Goal: Check status

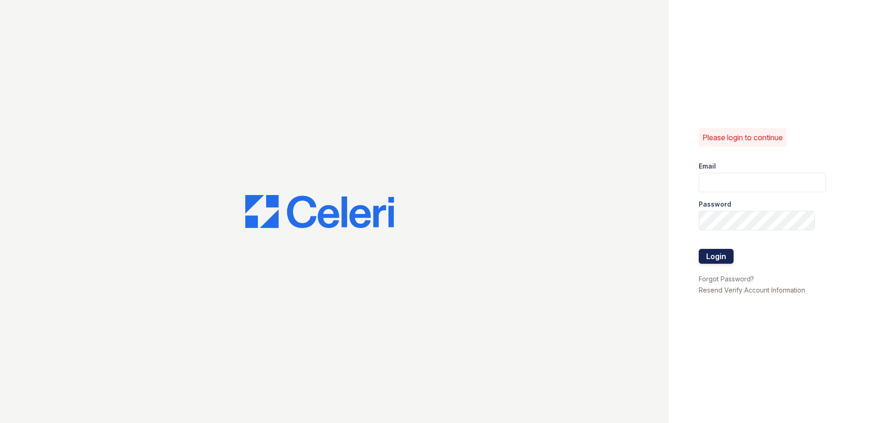
type input "arrivekeywest@trinity-pm.com"
click at [727, 258] on button "Login" at bounding box center [716, 256] width 35 height 15
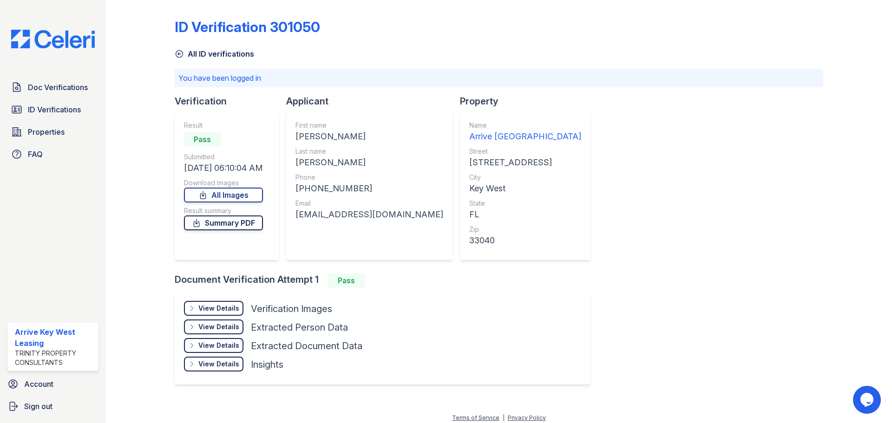
click at [218, 221] on link "Summary PDF" at bounding box center [223, 223] width 79 height 15
click at [212, 303] on div "View Details Details" at bounding box center [213, 308] width 59 height 15
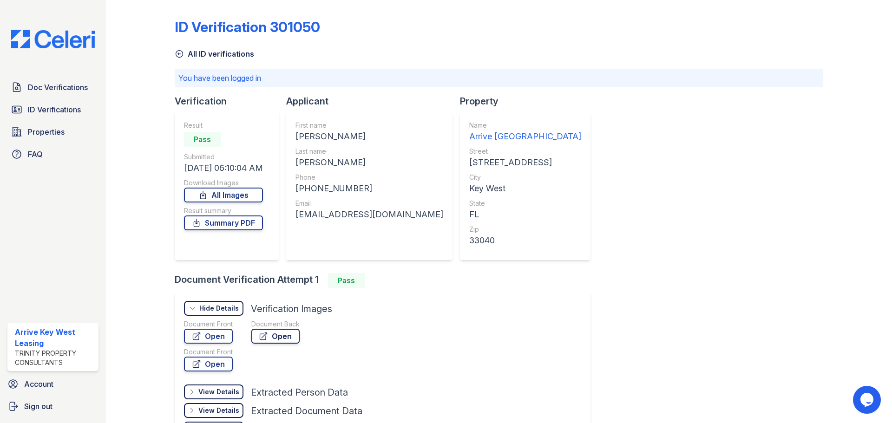
click at [261, 335] on icon at bounding box center [263, 336] width 9 height 9
click at [205, 337] on link "Open" at bounding box center [208, 336] width 49 height 15
